Goal: Navigation & Orientation: Find specific page/section

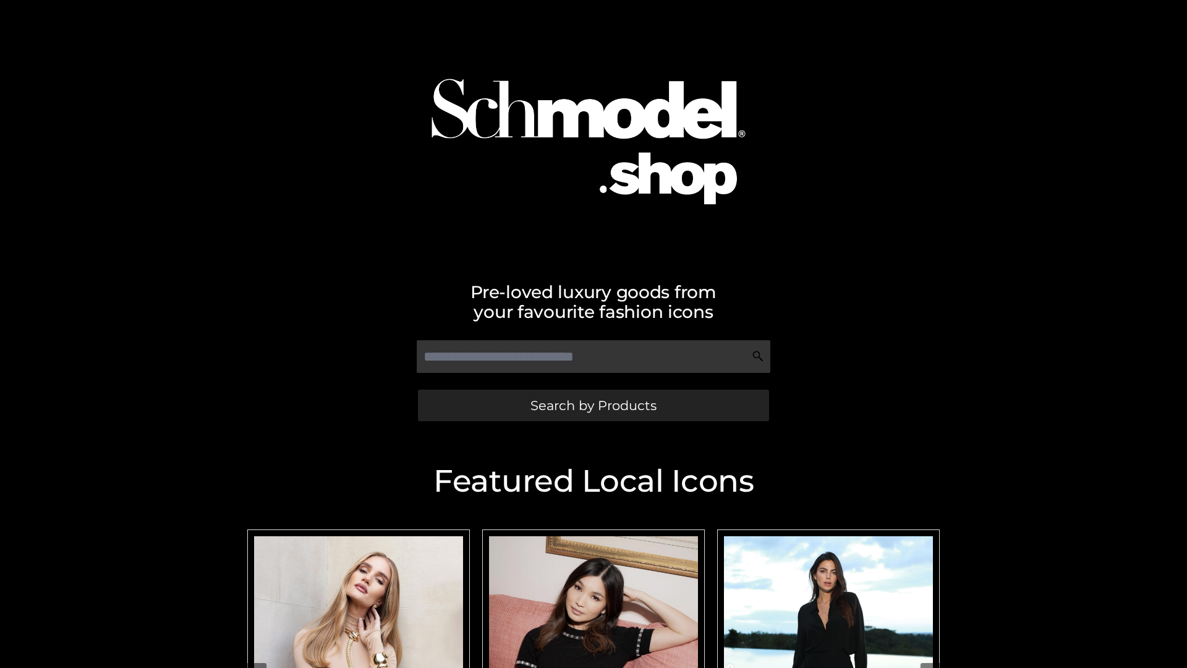
click at [593, 405] on span "Search by Products" at bounding box center [593, 405] width 126 height 13
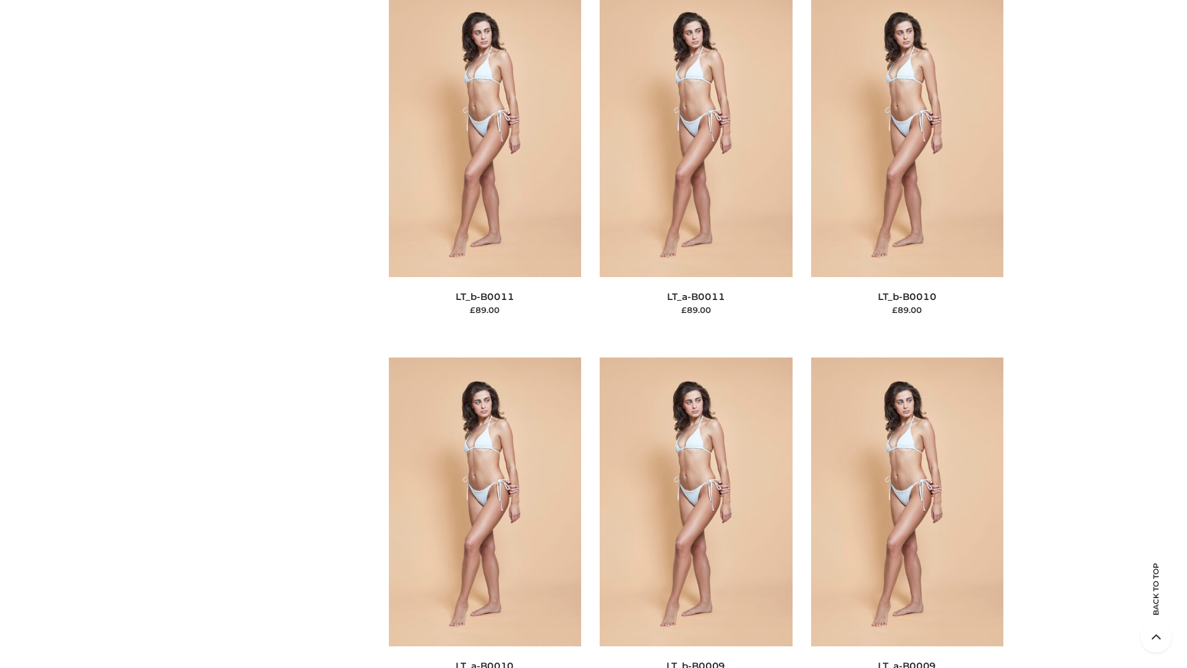
scroll to position [5553, 0]
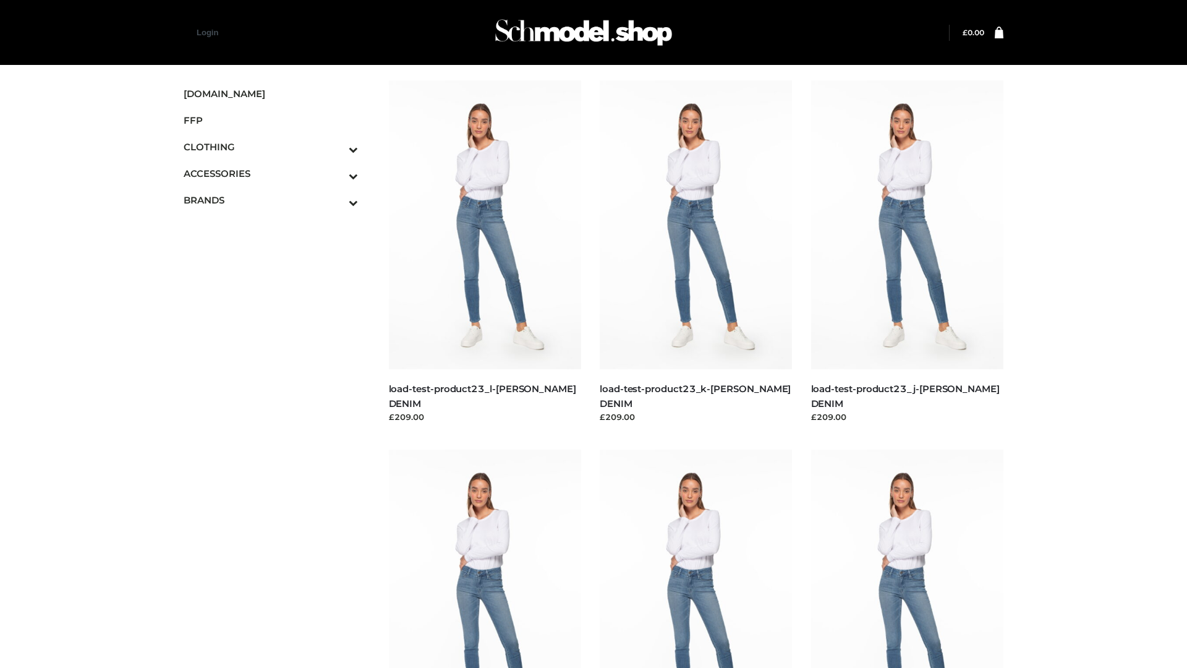
scroll to position [1084, 0]
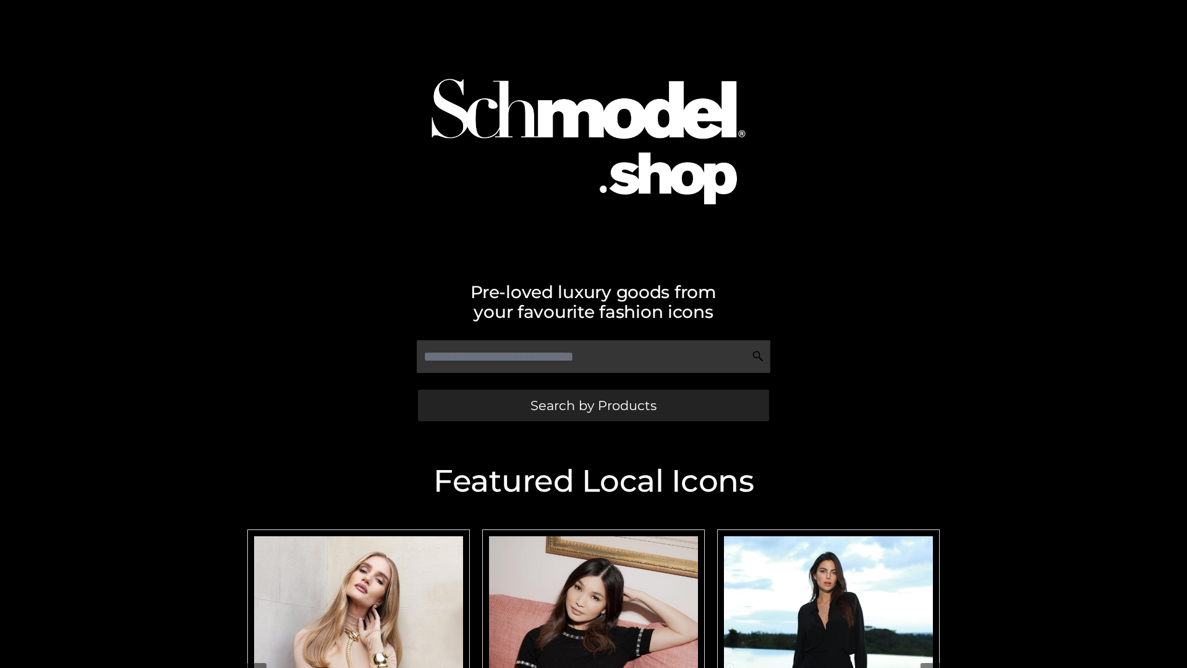
click at [593, 405] on span "Search by Products" at bounding box center [593, 405] width 126 height 13
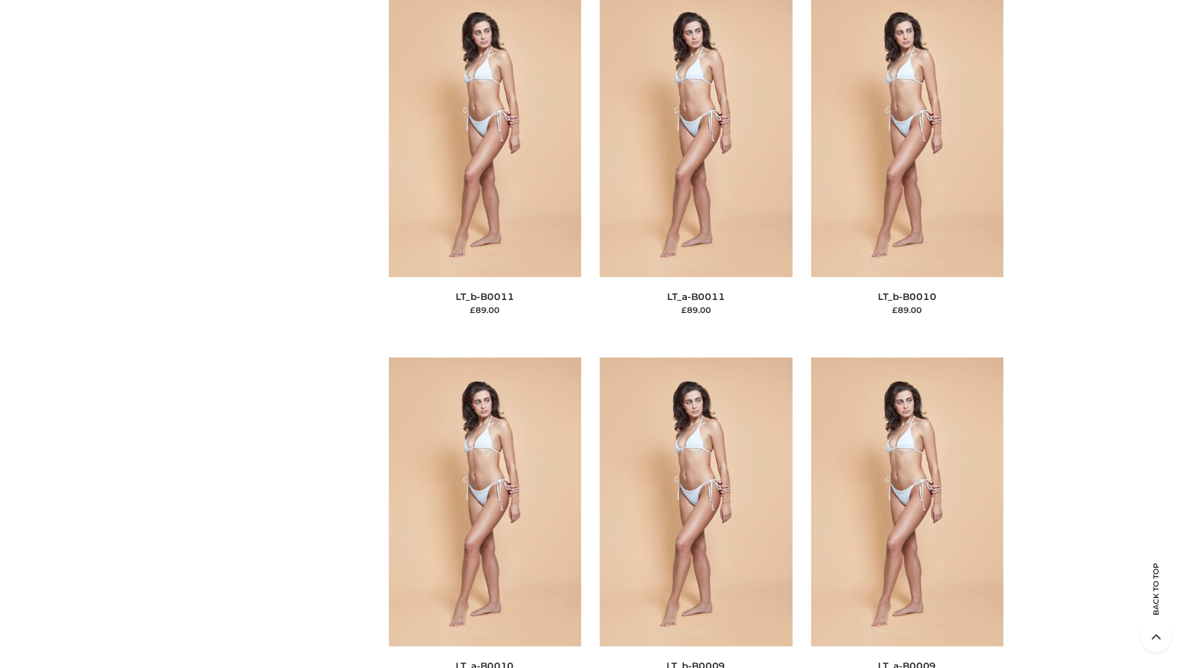
scroll to position [5553, 0]
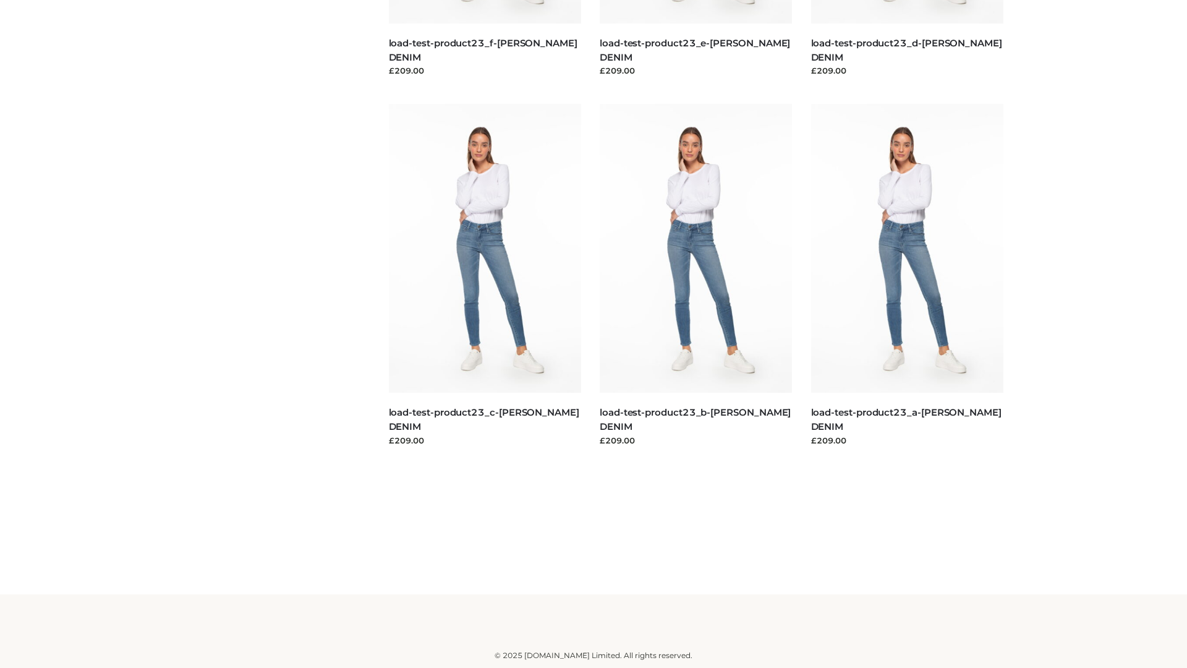
scroll to position [1084, 0]
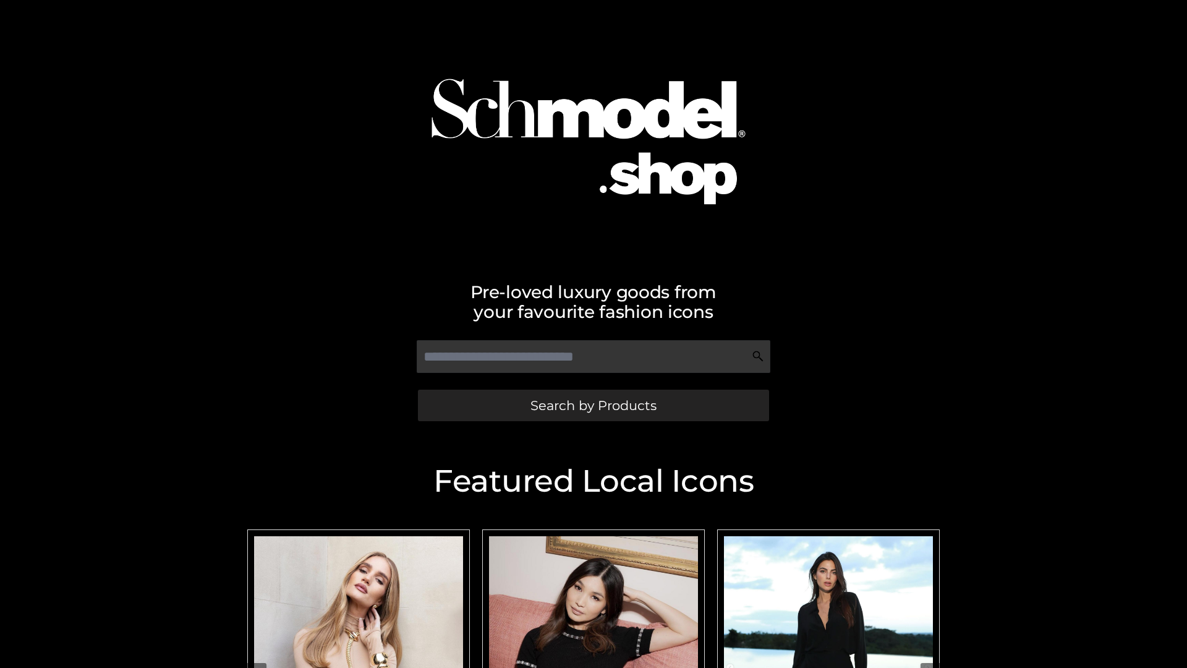
click at [593, 405] on span "Search by Products" at bounding box center [593, 405] width 126 height 13
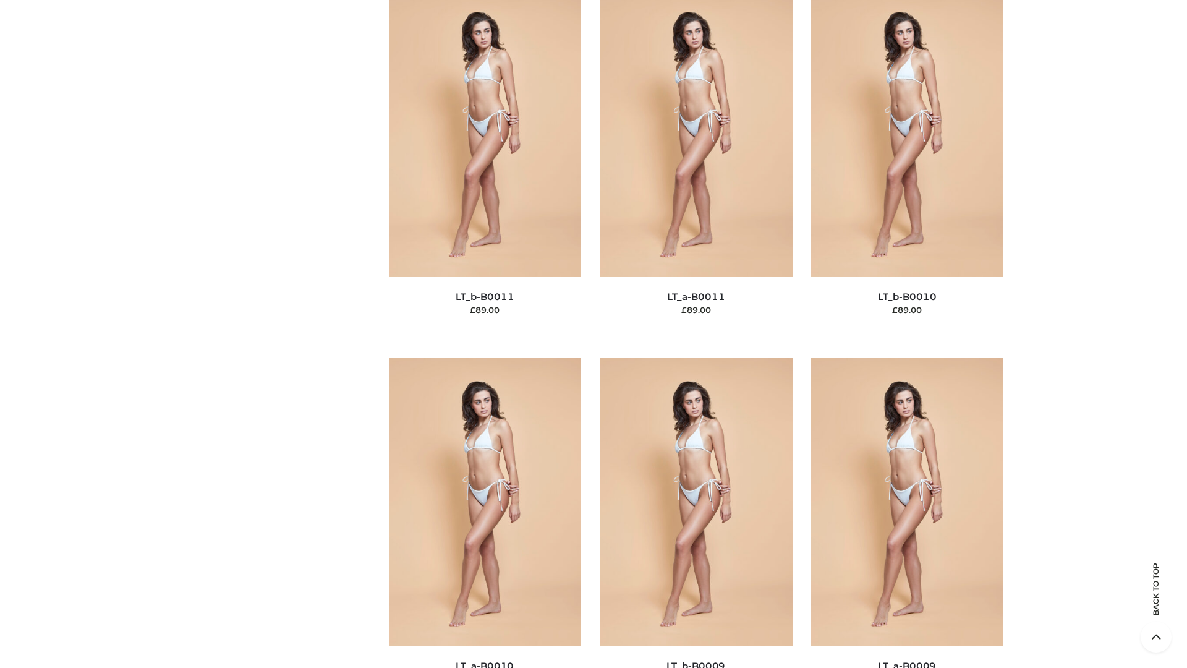
scroll to position [5553, 0]
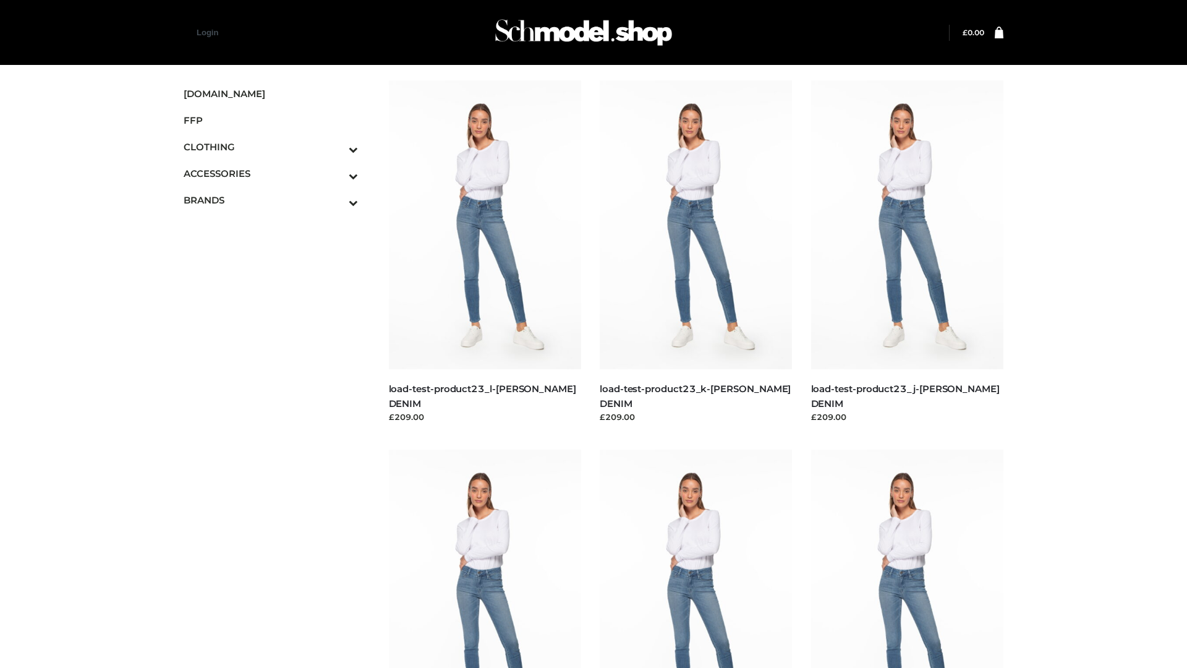
scroll to position [1084, 0]
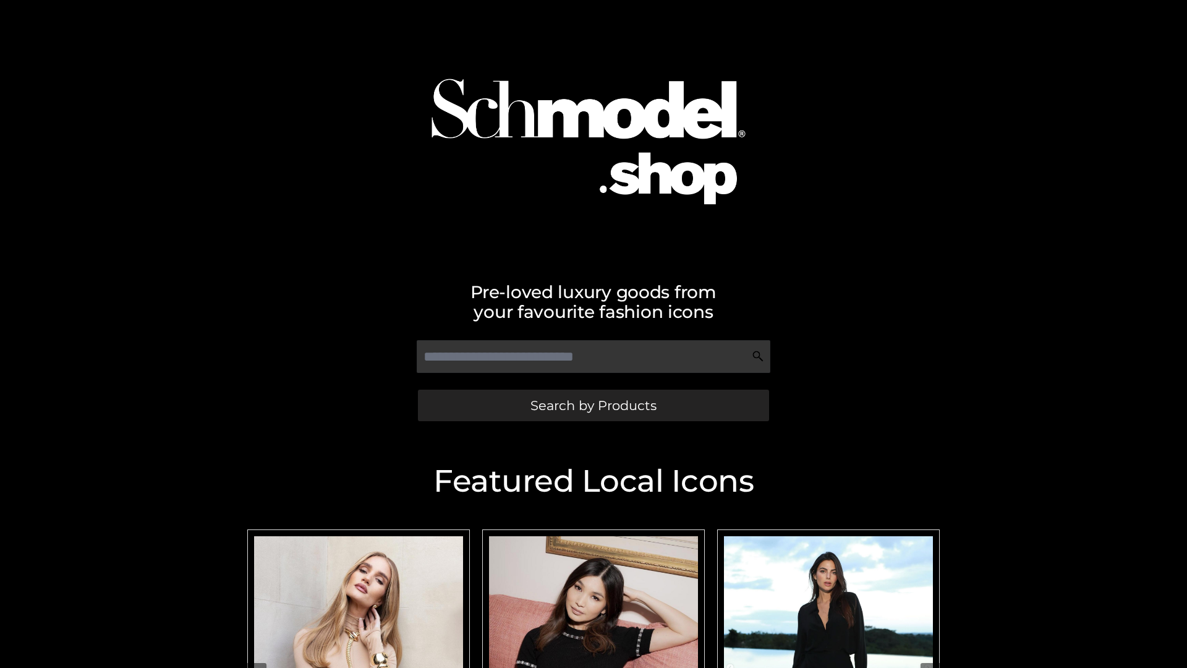
click at [593, 405] on span "Search by Products" at bounding box center [593, 405] width 126 height 13
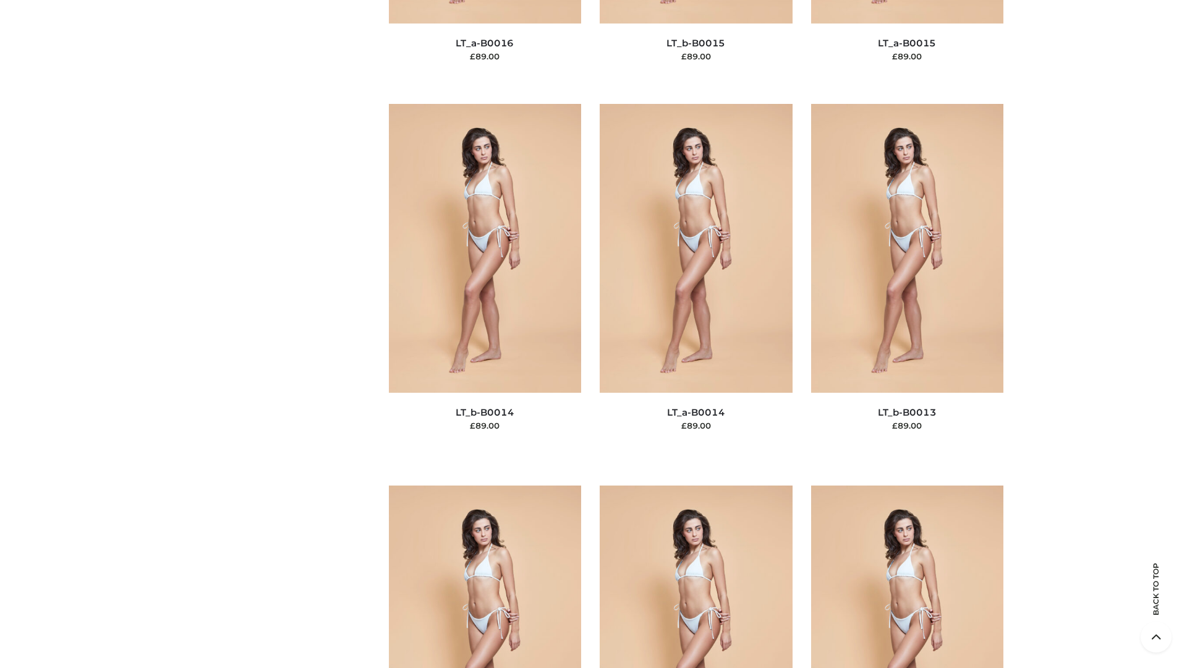
scroll to position [4397, 0]
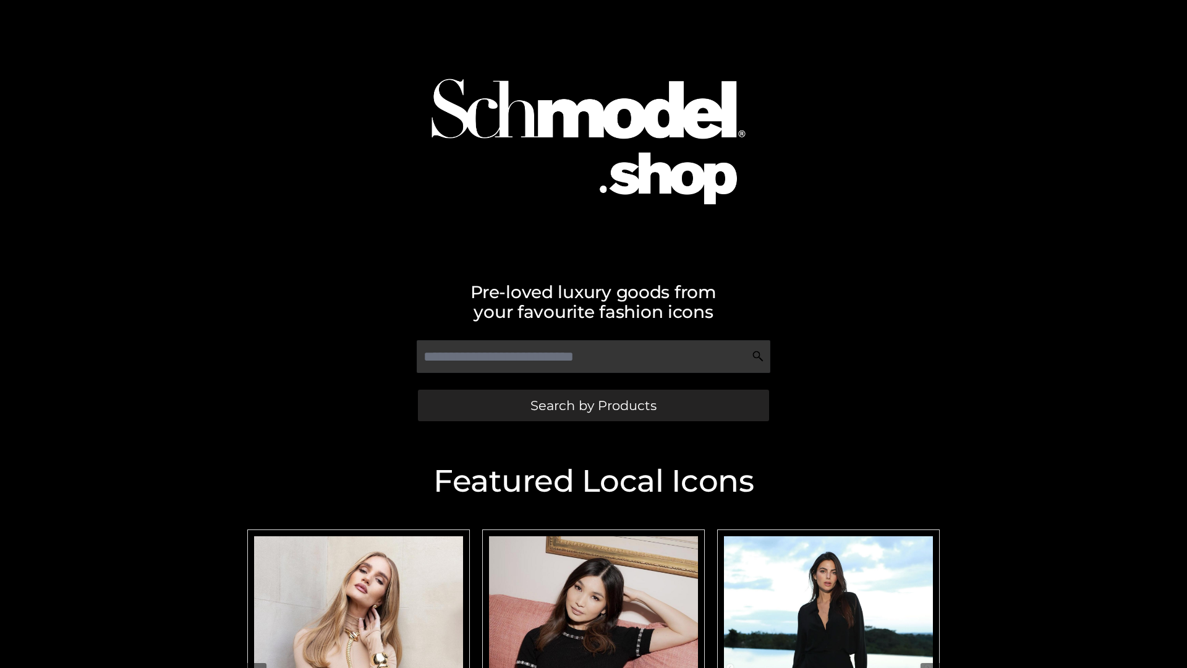
click at [593, 405] on span "Search by Products" at bounding box center [593, 405] width 126 height 13
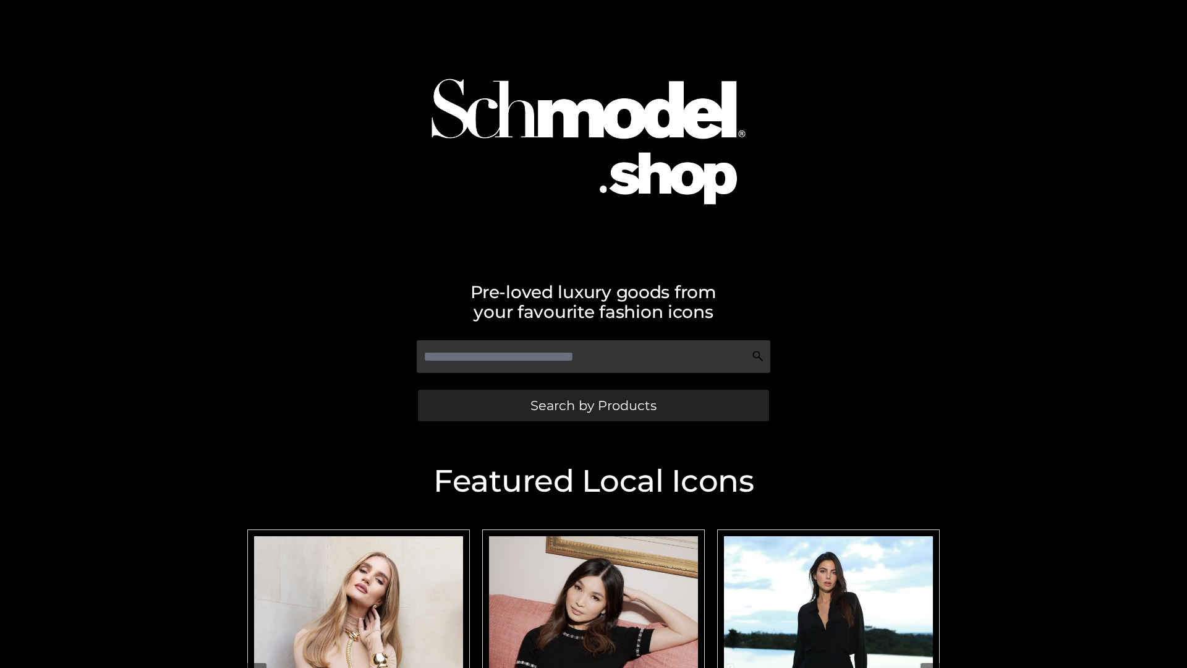
click at [593, 405] on span "Search by Products" at bounding box center [593, 405] width 126 height 13
